Goal: Task Accomplishment & Management: Manage account settings

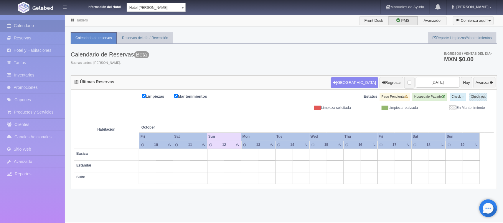
click at [180, 15] on body "Información del Hotel [GEOGRAPHIC_DATA][PERSON_NAME] [PERSON_NAME] [GEOGRAPHIC_…" at bounding box center [251, 119] width 503 height 208
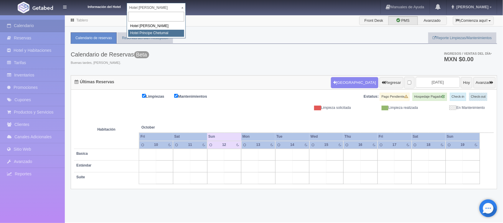
select select "567"
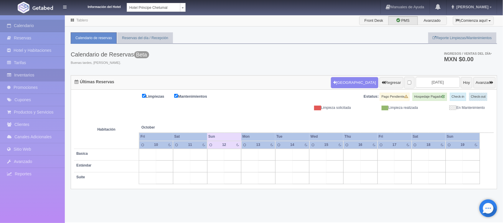
click at [42, 73] on link "Inventarios" at bounding box center [32, 75] width 65 height 12
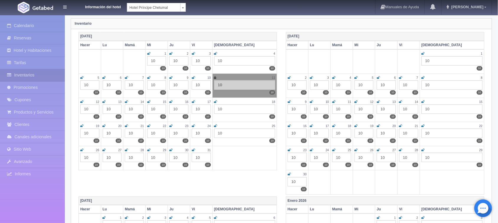
scroll to position [74, 0]
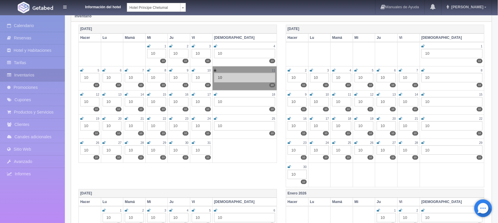
click at [96, 101] on div "10" at bounding box center [89, 101] width 19 height 9
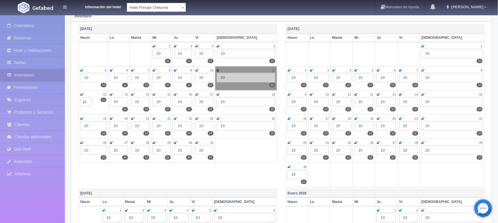
click at [248, 28] on th "Octubre de 2025" at bounding box center [178, 29] width 198 height 9
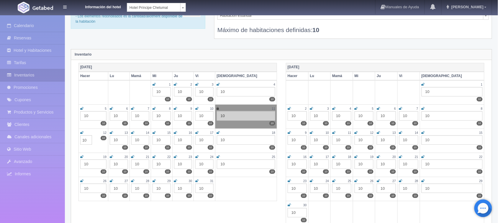
scroll to position [0, 0]
